Goal: Transaction & Acquisition: Download file/media

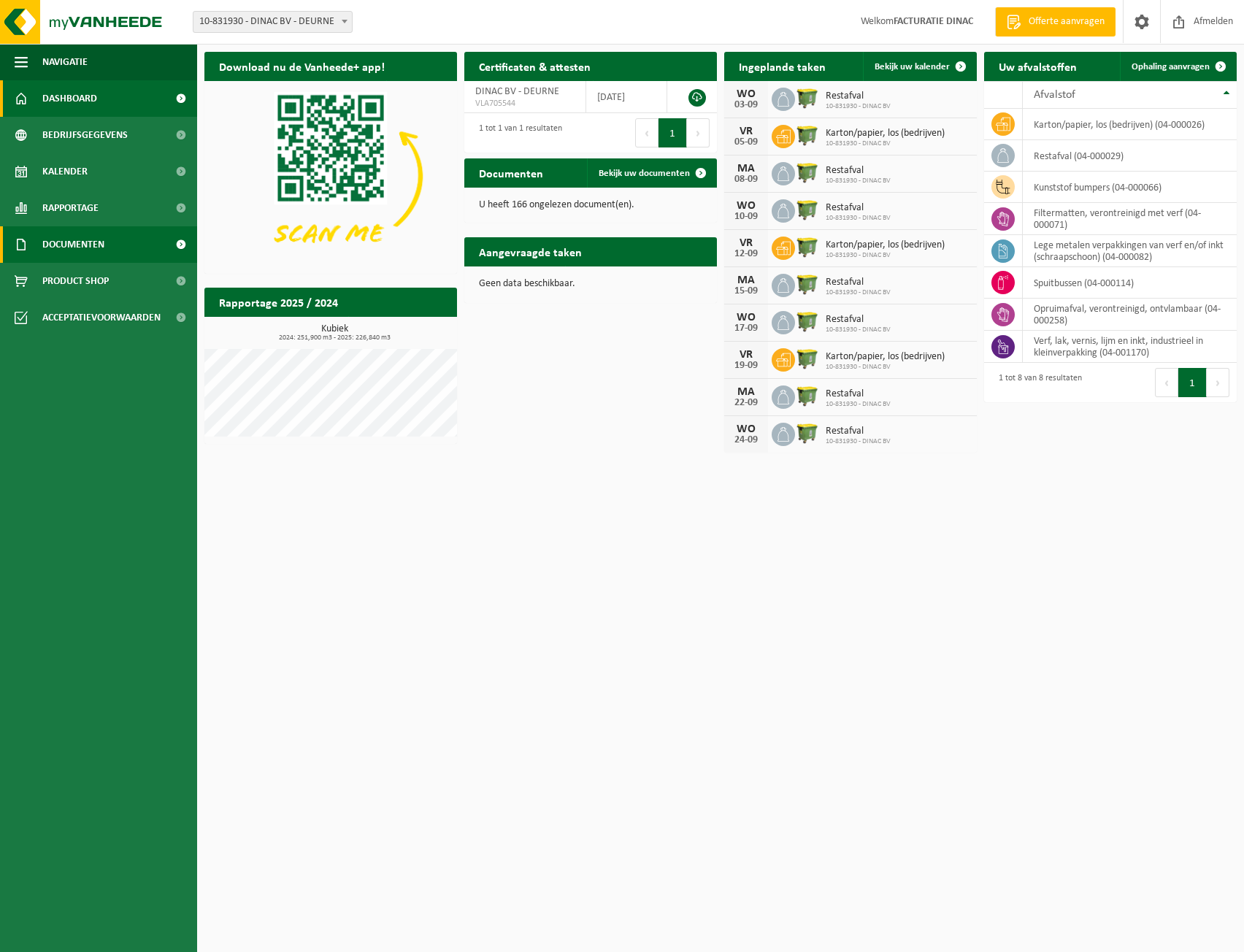
click at [73, 237] on span "Documenten" at bounding box center [73, 245] width 62 height 37
click at [625, 173] on span "Bekijk uw documenten" at bounding box center [644, 174] width 91 height 9
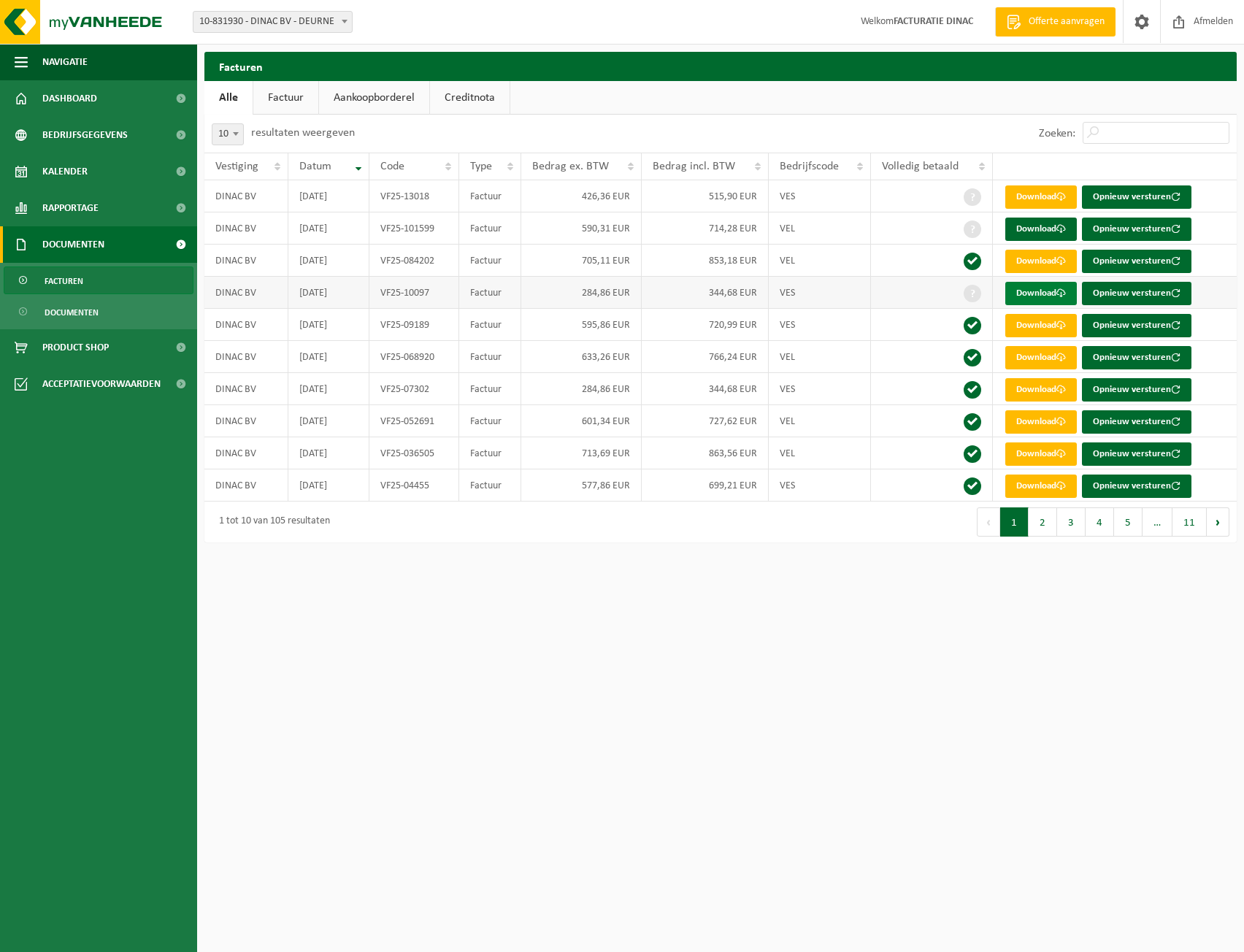
click at [1039, 291] on link "Download" at bounding box center [1041, 293] width 72 height 24
click at [1026, 226] on link "Download" at bounding box center [1041, 229] width 72 height 24
click at [890, 92] on ul "Alle Factuur Aankoopborderel Creditnota" at bounding box center [720, 98] width 1032 height 34
click at [1041, 199] on link "Download" at bounding box center [1041, 197] width 72 height 24
